Goal: Task Accomplishment & Management: Manage account settings

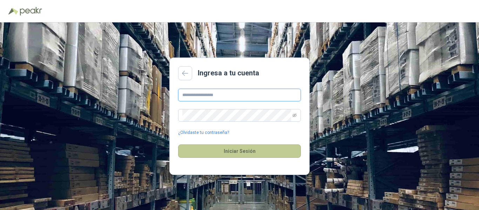
type input "**********"
click at [237, 148] on button "Iniciar Sesión" at bounding box center [239, 150] width 123 height 13
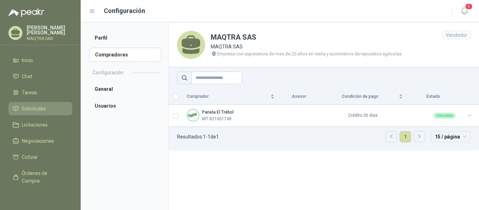
click at [32, 107] on span "Solicitudes" at bounding box center [34, 109] width 24 height 8
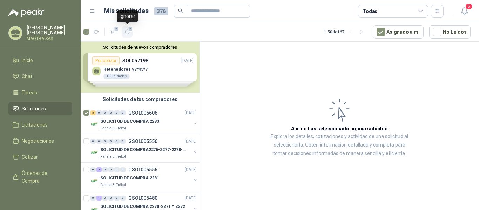
click at [129, 31] on span "3" at bounding box center [130, 29] width 5 height 6
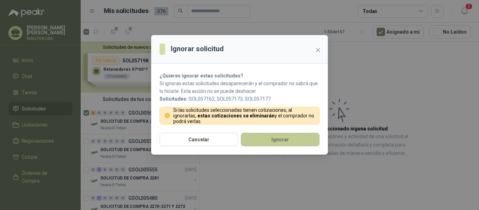
click at [267, 140] on button "Ignorar" at bounding box center [280, 139] width 79 height 13
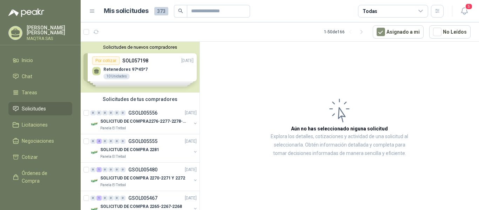
click at [16, 31] on icon at bounding box center [15, 32] width 9 height 6
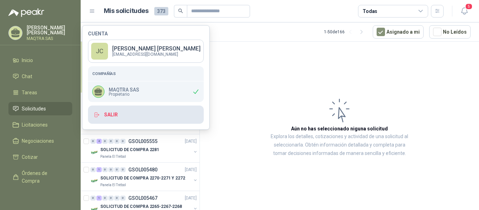
click at [128, 115] on button "Salir" at bounding box center [146, 115] width 116 height 18
